Goal: Task Accomplishment & Management: Use online tool/utility

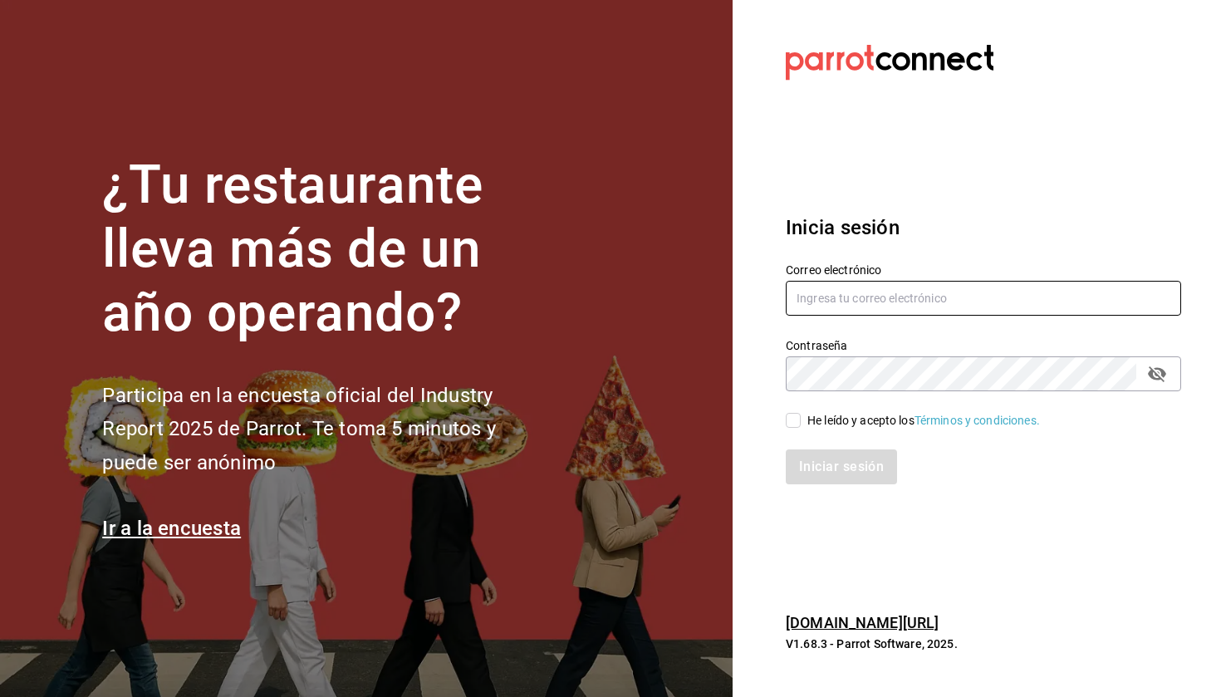
type input "[EMAIL_ADDRESS][DOMAIN_NAME]"
click at [792, 424] on input "He leído y acepto los Términos y condiciones." at bounding box center [793, 420] width 15 height 15
checkbox input "true"
click at [821, 472] on button "Iniciar sesión" at bounding box center [842, 466] width 113 height 35
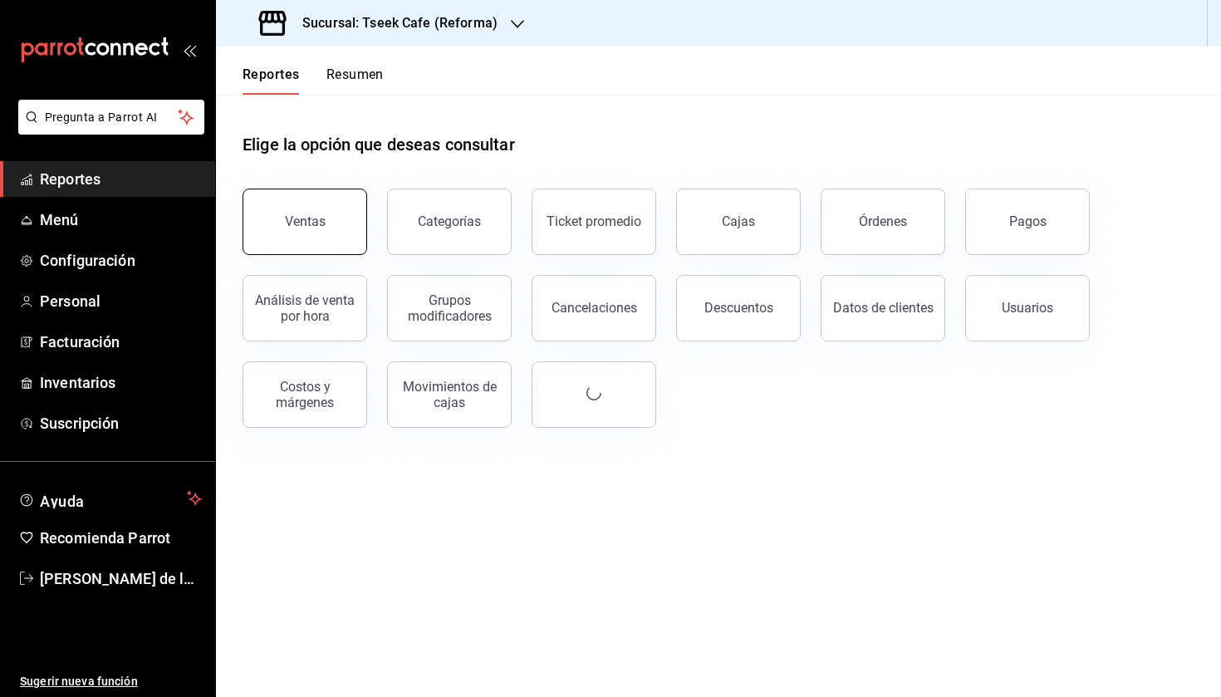
click at [318, 210] on button "Ventas" at bounding box center [304, 222] width 125 height 66
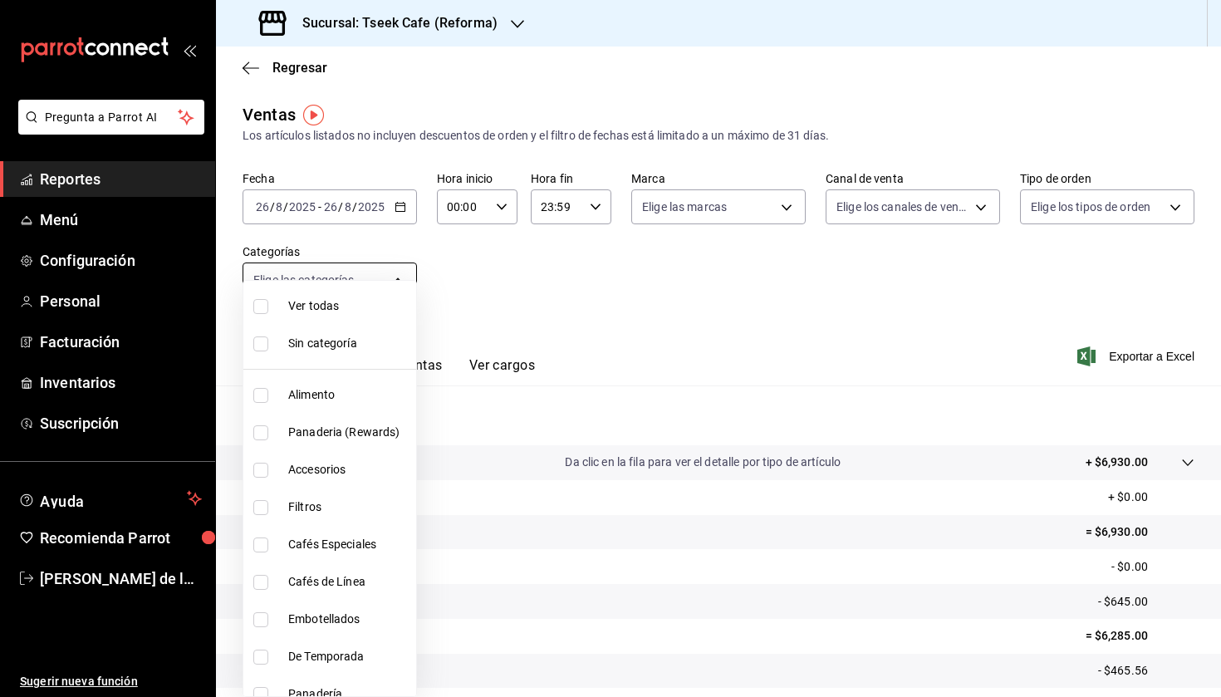
click at [331, 287] on body "Pregunta a Parrot AI Reportes Menú Configuración Personal Facturación Inventari…" at bounding box center [610, 348] width 1221 height 697
click at [321, 472] on span "Accesorios" at bounding box center [348, 469] width 121 height 17
type input "d87802f8-7354-4b21-91ec-b27f5177ced4"
checkbox input "true"
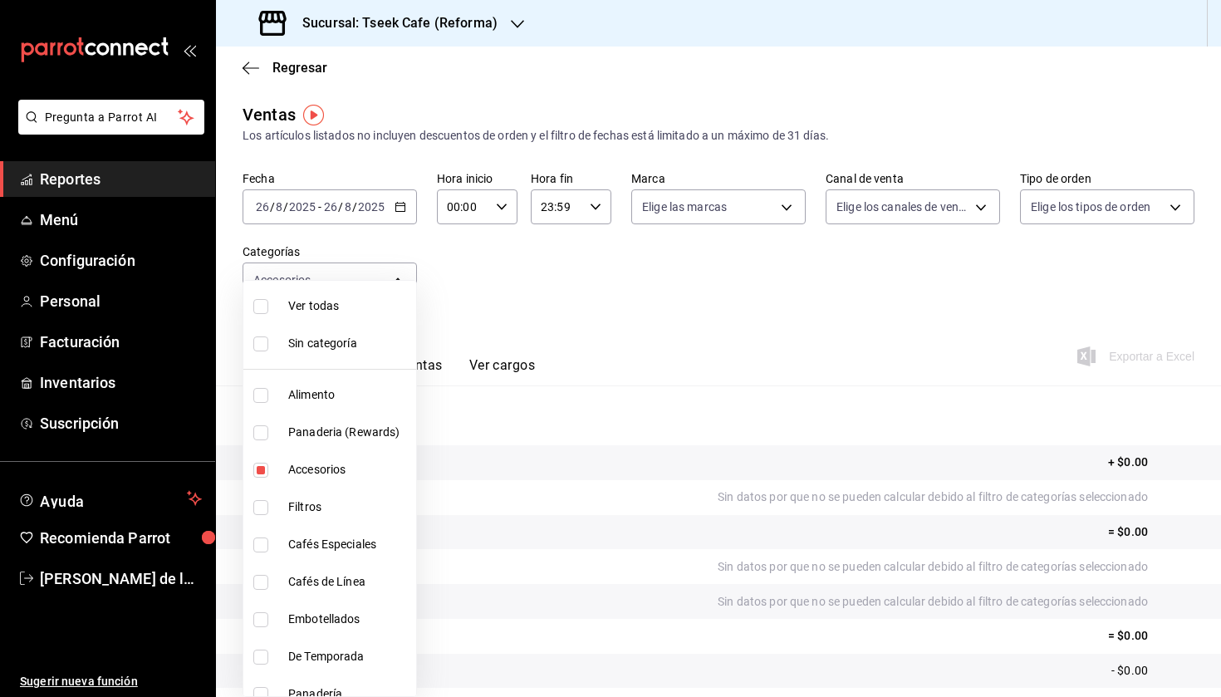
click at [350, 215] on div at bounding box center [610, 348] width 1221 height 697
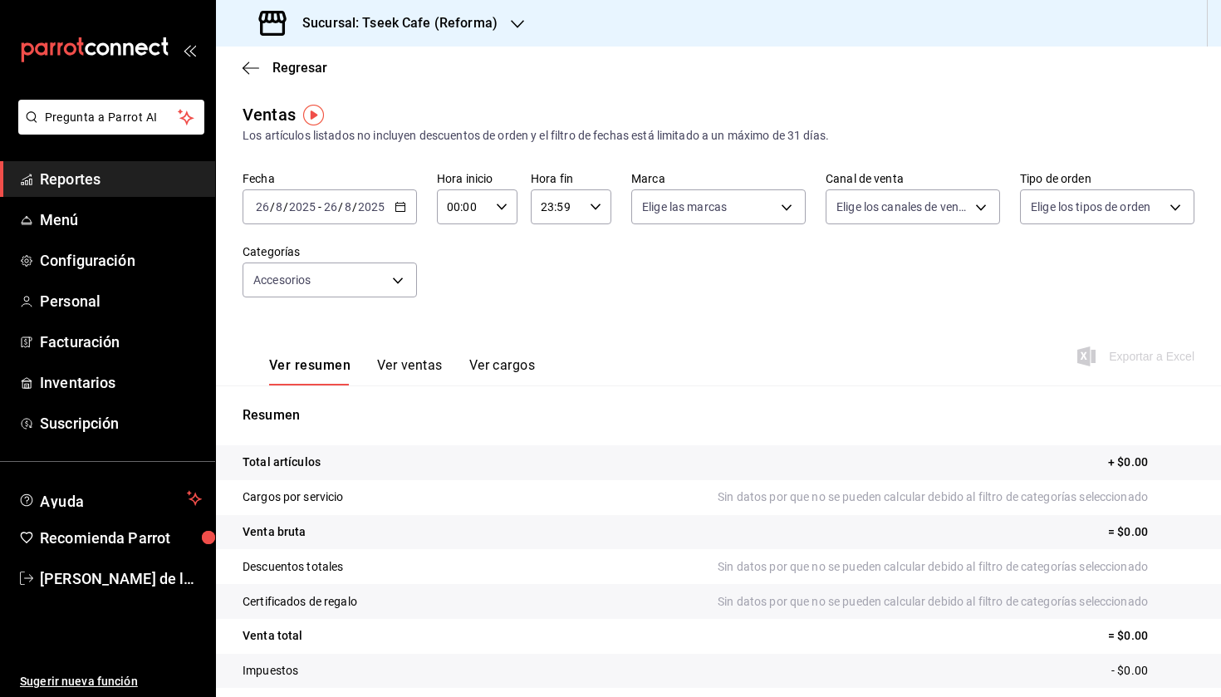
click at [332, 212] on input "26" at bounding box center [330, 206] width 15 height 13
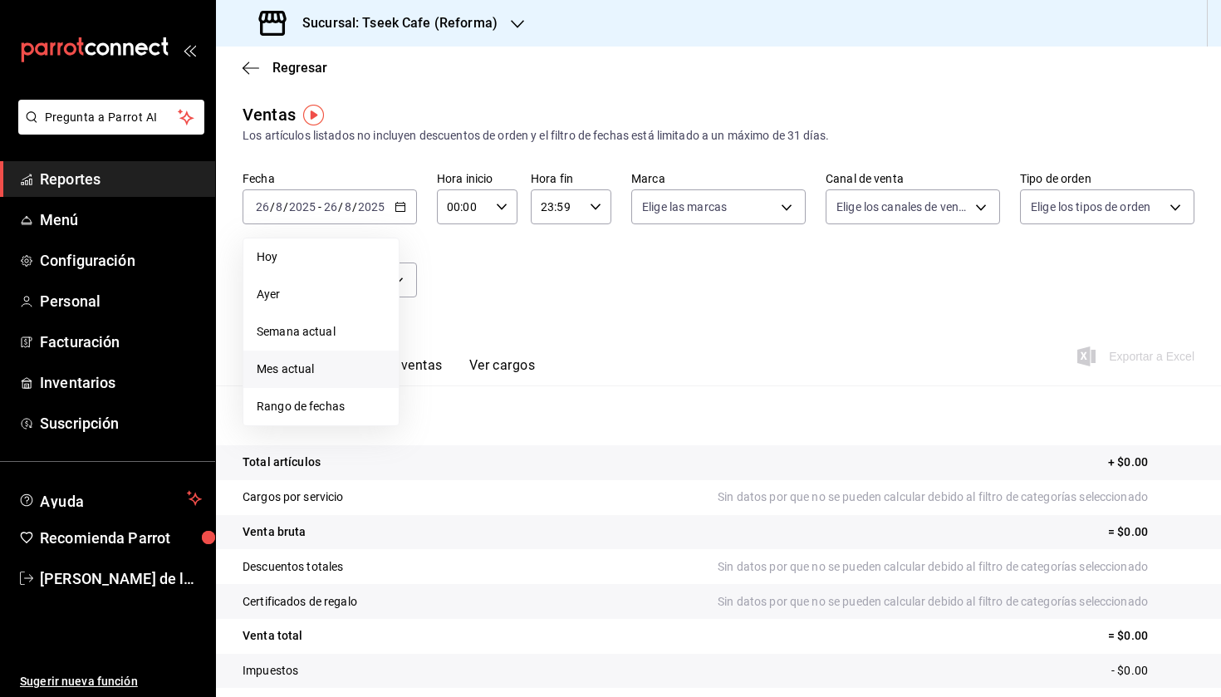
click at [311, 356] on li "Mes actual" at bounding box center [320, 368] width 155 height 37
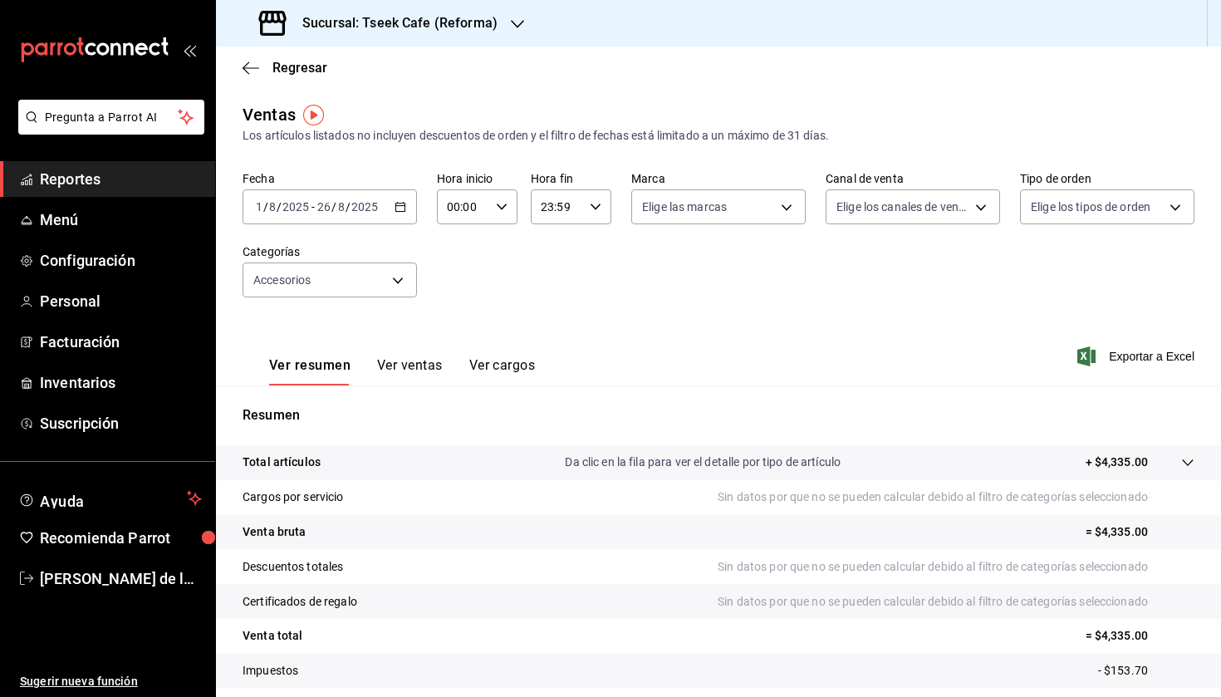
click at [396, 27] on h3 "Sucursal: Tseek Cafe (Reforma)" at bounding box center [393, 23] width 208 height 20
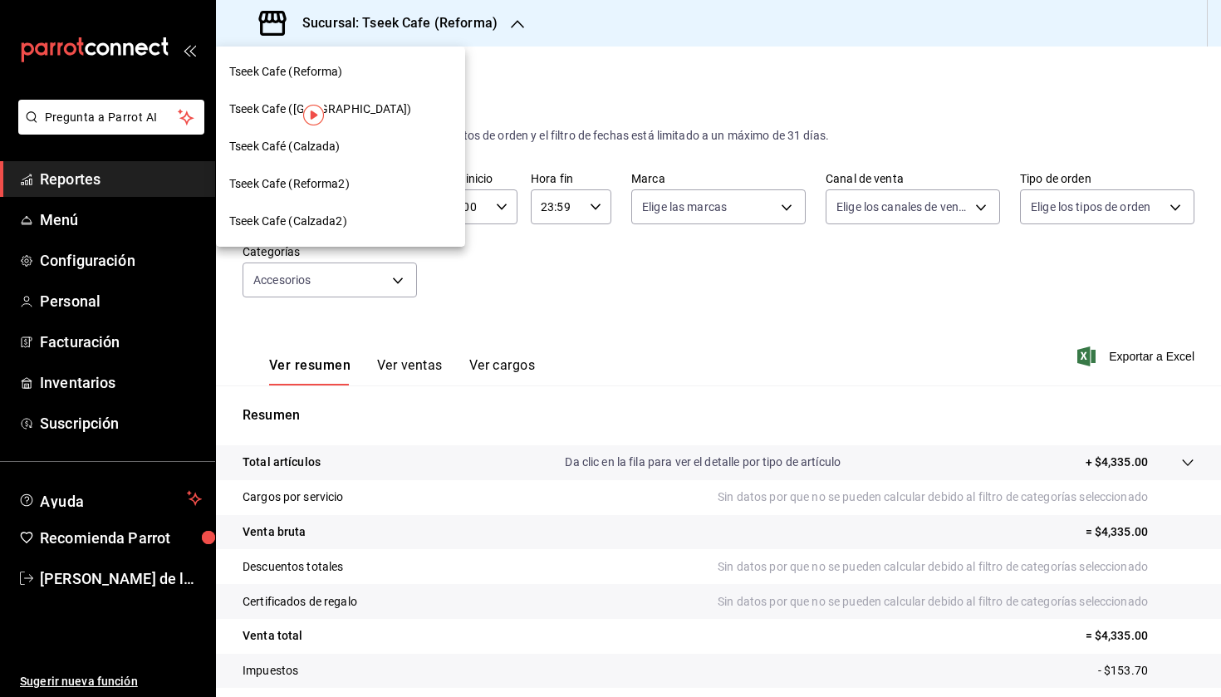
click at [321, 159] on div "Tseek Café (Calzada)" at bounding box center [340, 146] width 249 height 37
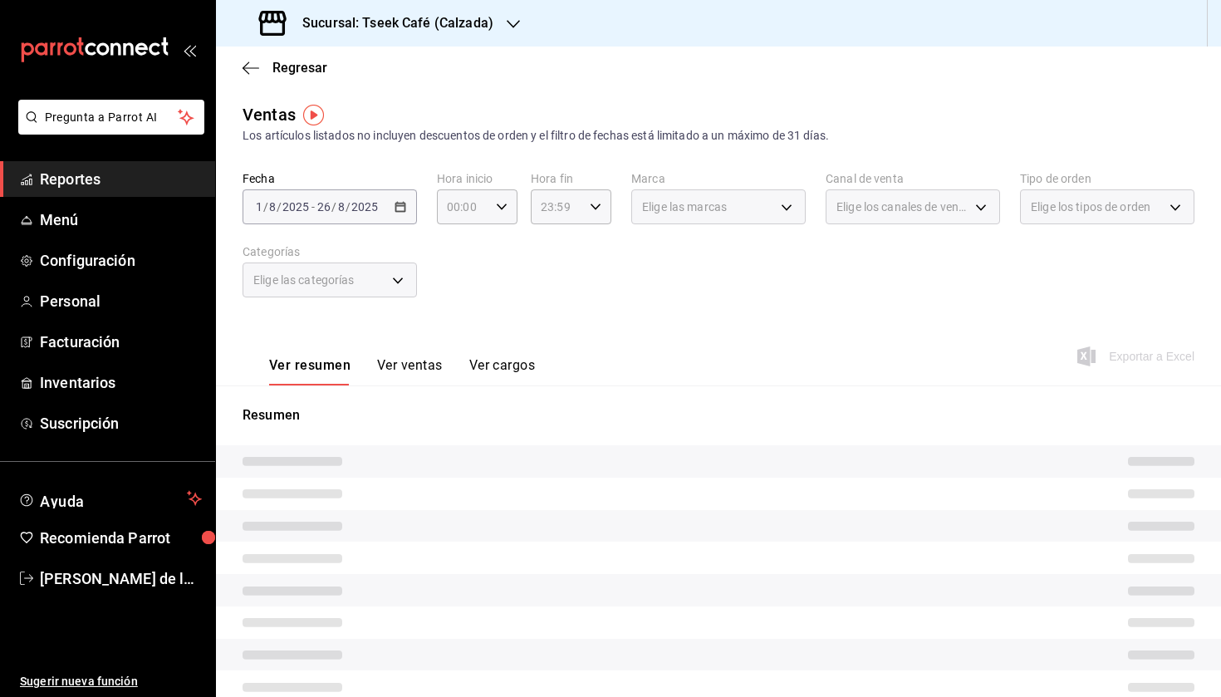
click at [332, 289] on div "Elige las categorías" at bounding box center [329, 279] width 174 height 35
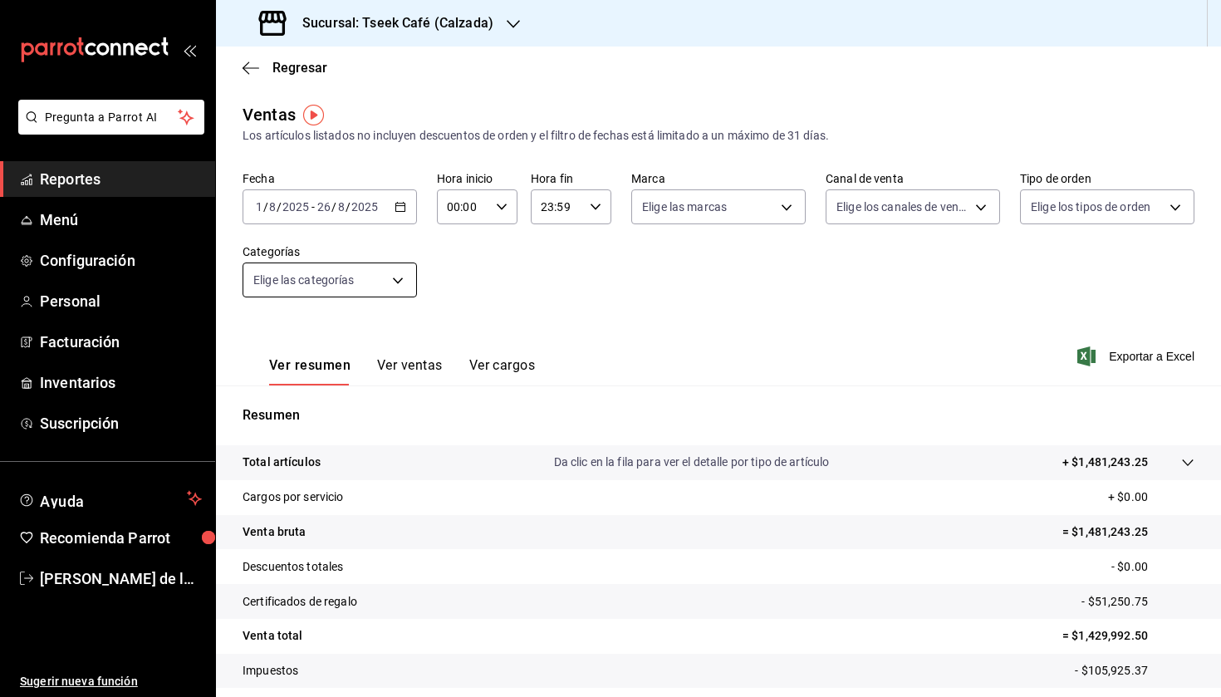
click at [407, 278] on body "Pregunta a Parrot AI Reportes Menú Configuración Personal Facturación Inventari…" at bounding box center [610, 348] width 1221 height 697
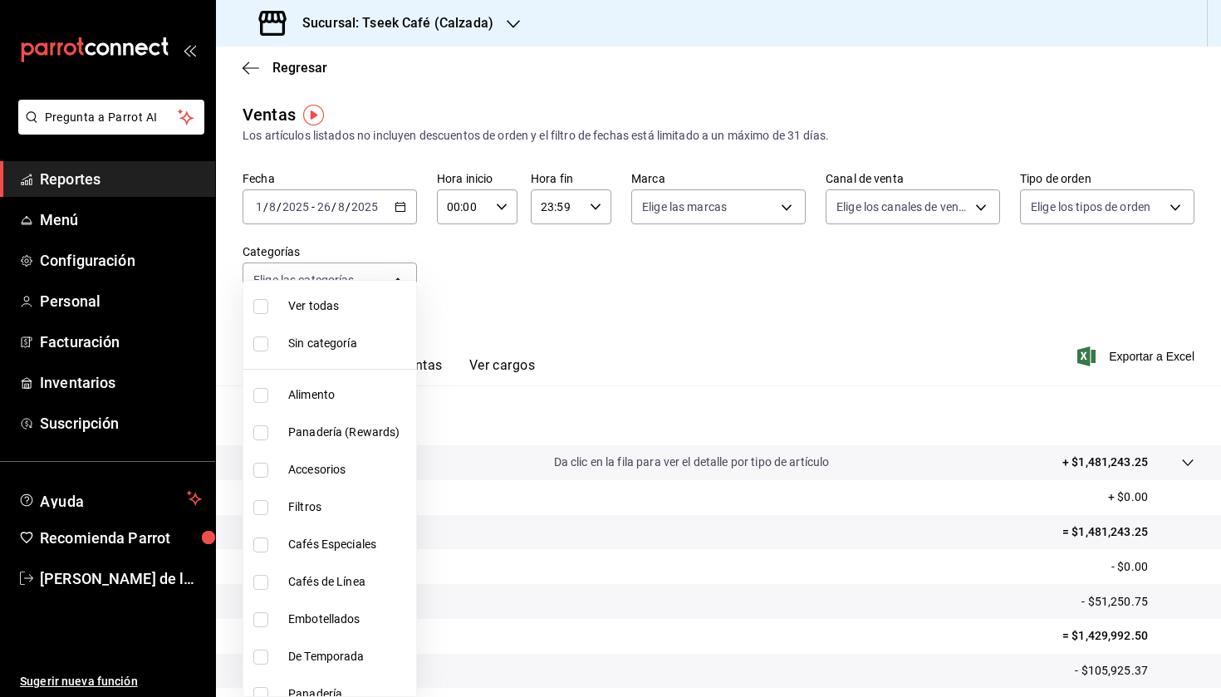
click at [360, 471] on span "Accesorios" at bounding box center [348, 469] width 121 height 17
type input "8e562b8b-16b1-4a0e-941c-4e63c6d36734"
checkbox input "true"
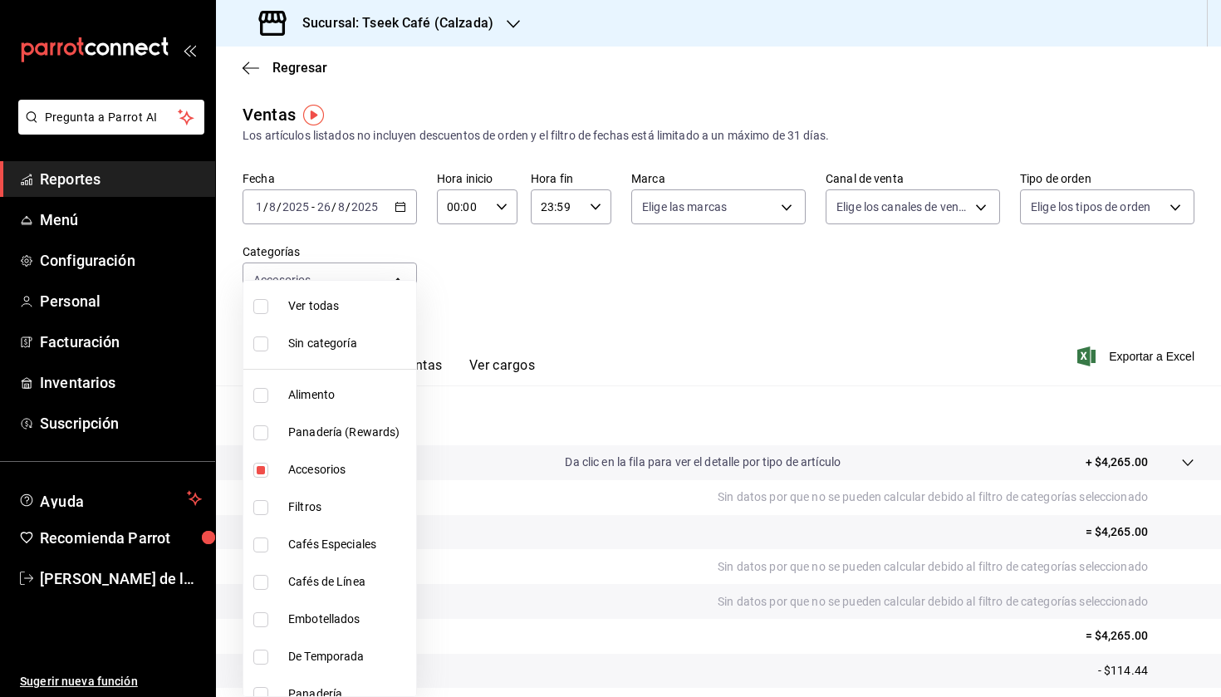
click at [556, 277] on div at bounding box center [610, 348] width 1221 height 697
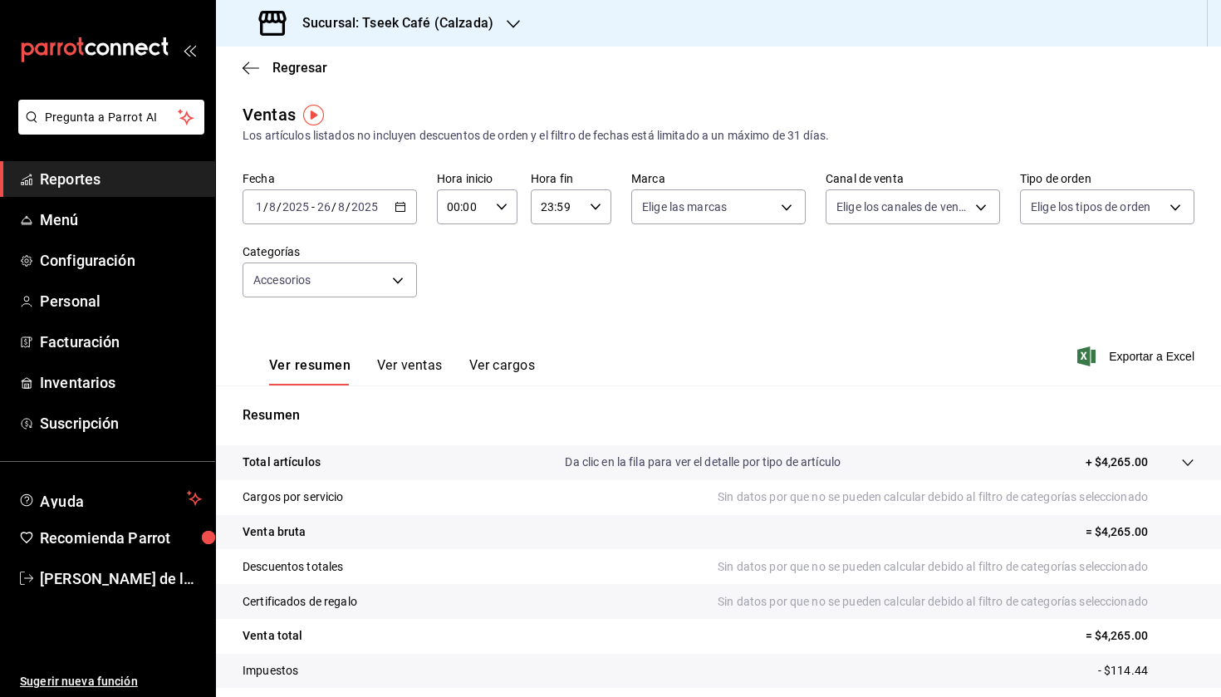
click at [440, 19] on h3 "Sucursal: Tseek Café (Calzada)" at bounding box center [391, 23] width 204 height 20
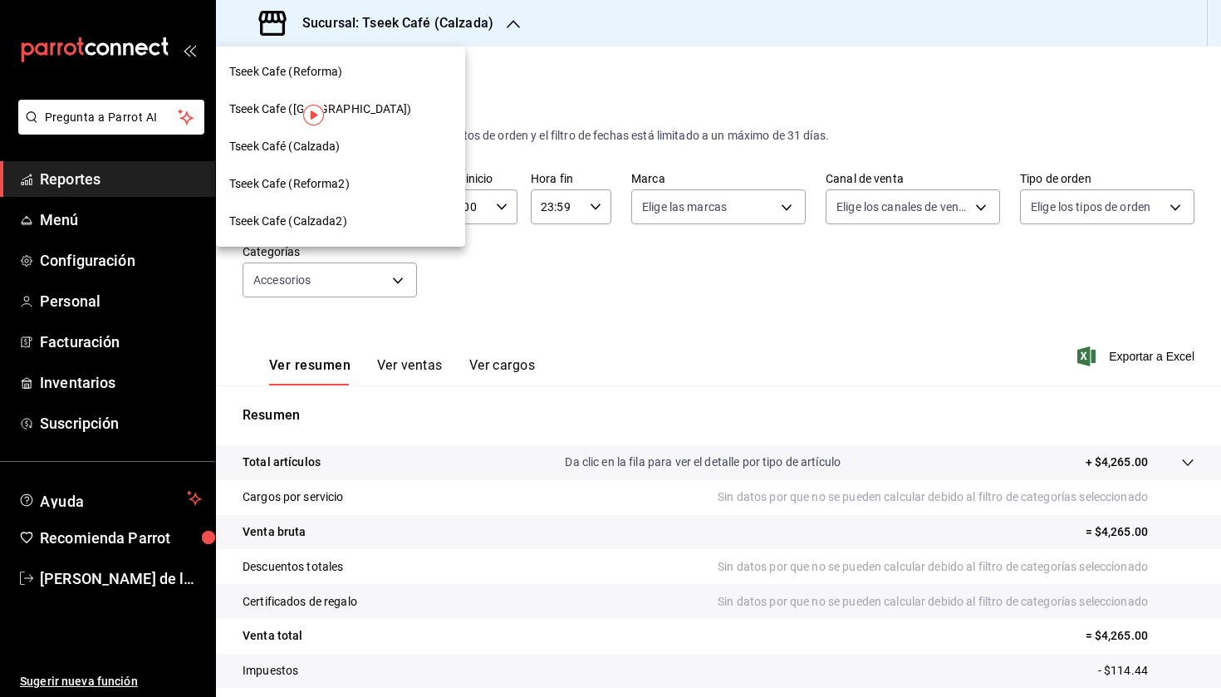
click at [344, 113] on span "Tseek Cafe (Zaragoza)" at bounding box center [320, 108] width 182 height 17
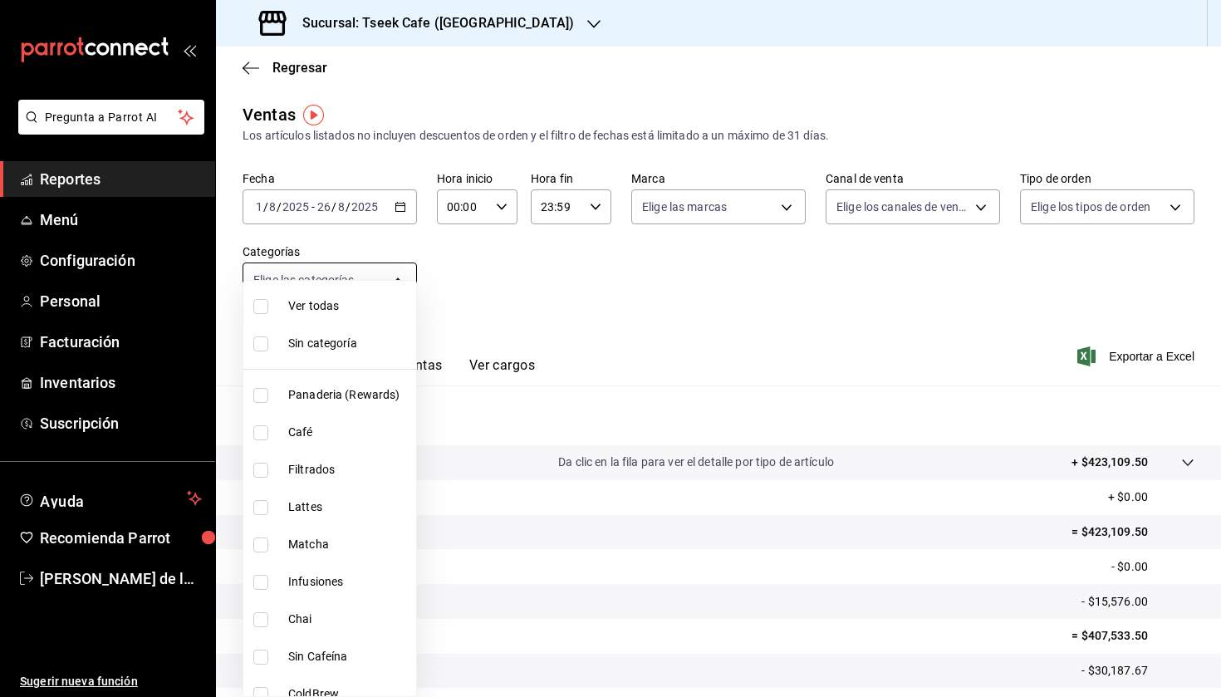
click at [383, 281] on body "Pregunta a Parrot AI Reportes Menú Configuración Personal Facturación Inventari…" at bounding box center [610, 348] width 1221 height 697
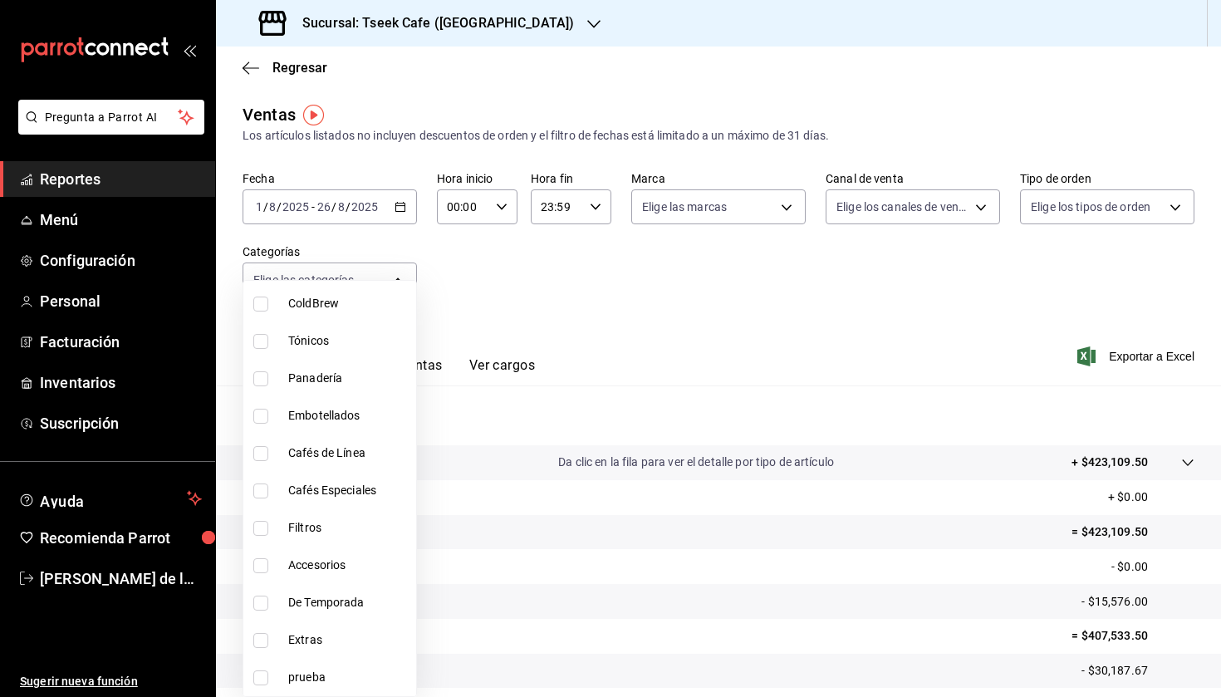
scroll to position [390, 0]
click at [315, 573] on span "Accesorios" at bounding box center [348, 564] width 121 height 17
type input "f72d1f5e-1178-4d91-a1b6-86c37f4a5915"
checkbox input "true"
